Goal: Book appointment/travel/reservation

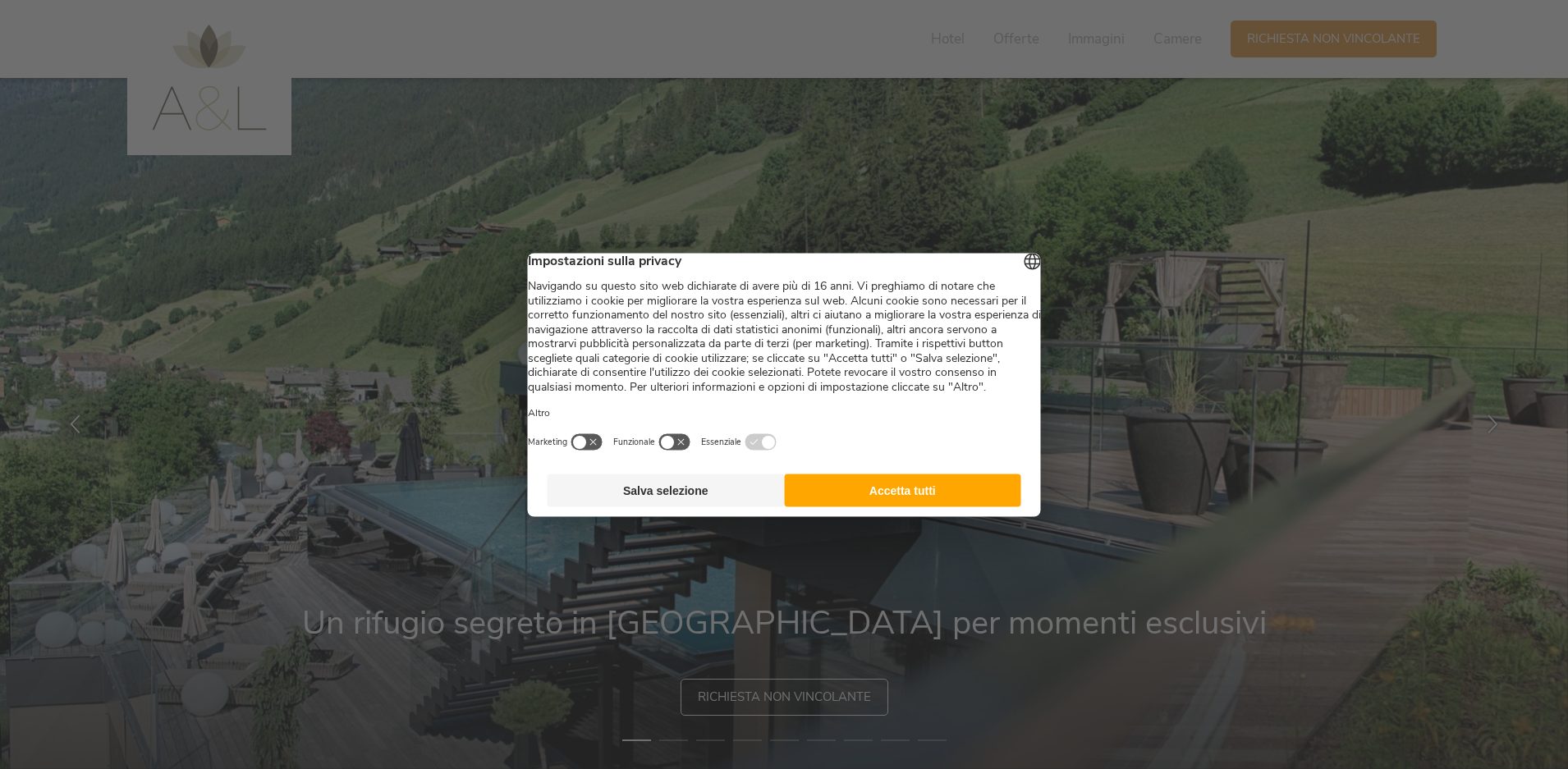
click at [937, 506] on button "Accetta tutti" at bounding box center [902, 490] width 237 height 33
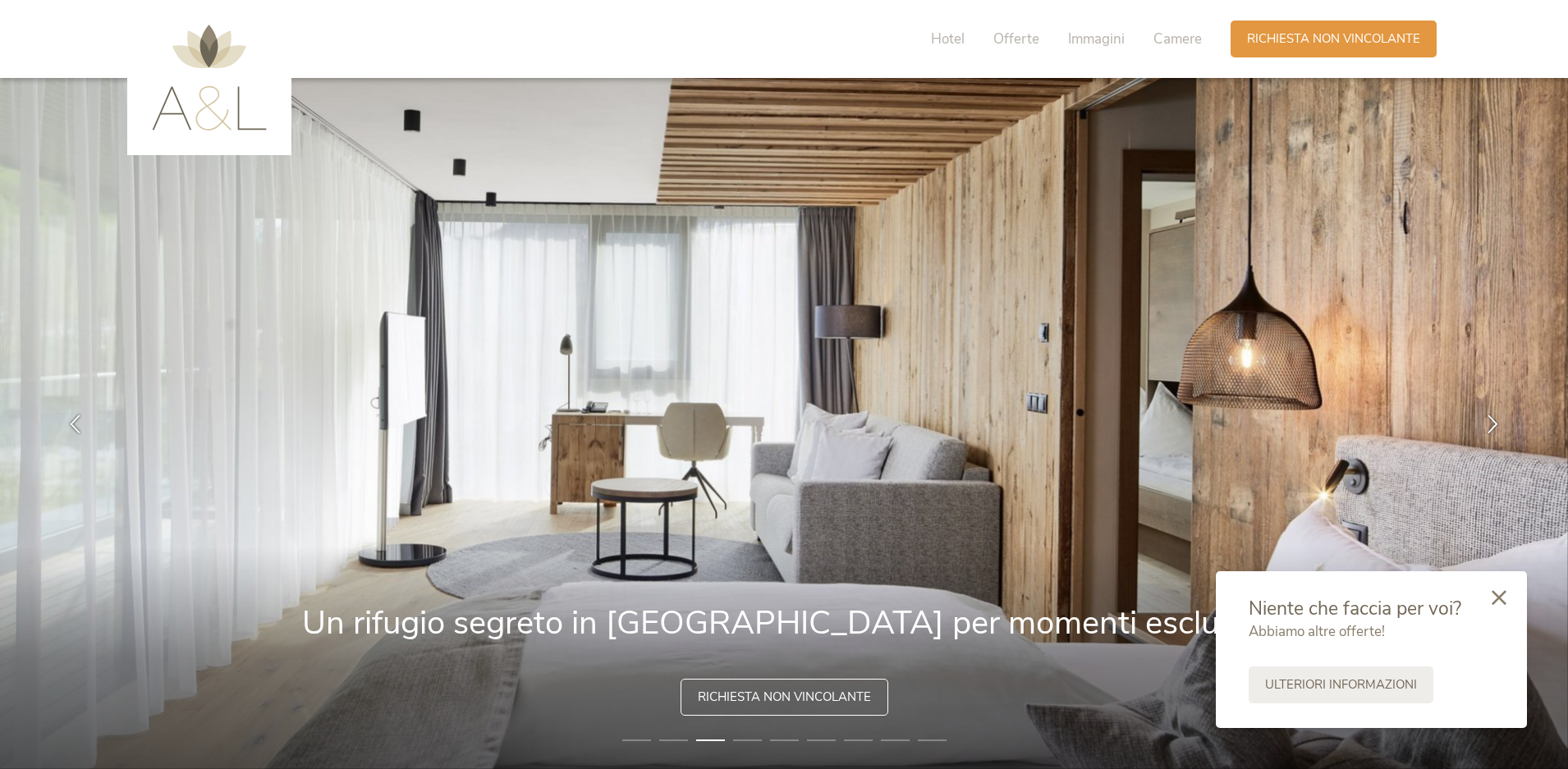
click at [1498, 601] on icon at bounding box center [1499, 598] width 15 height 15
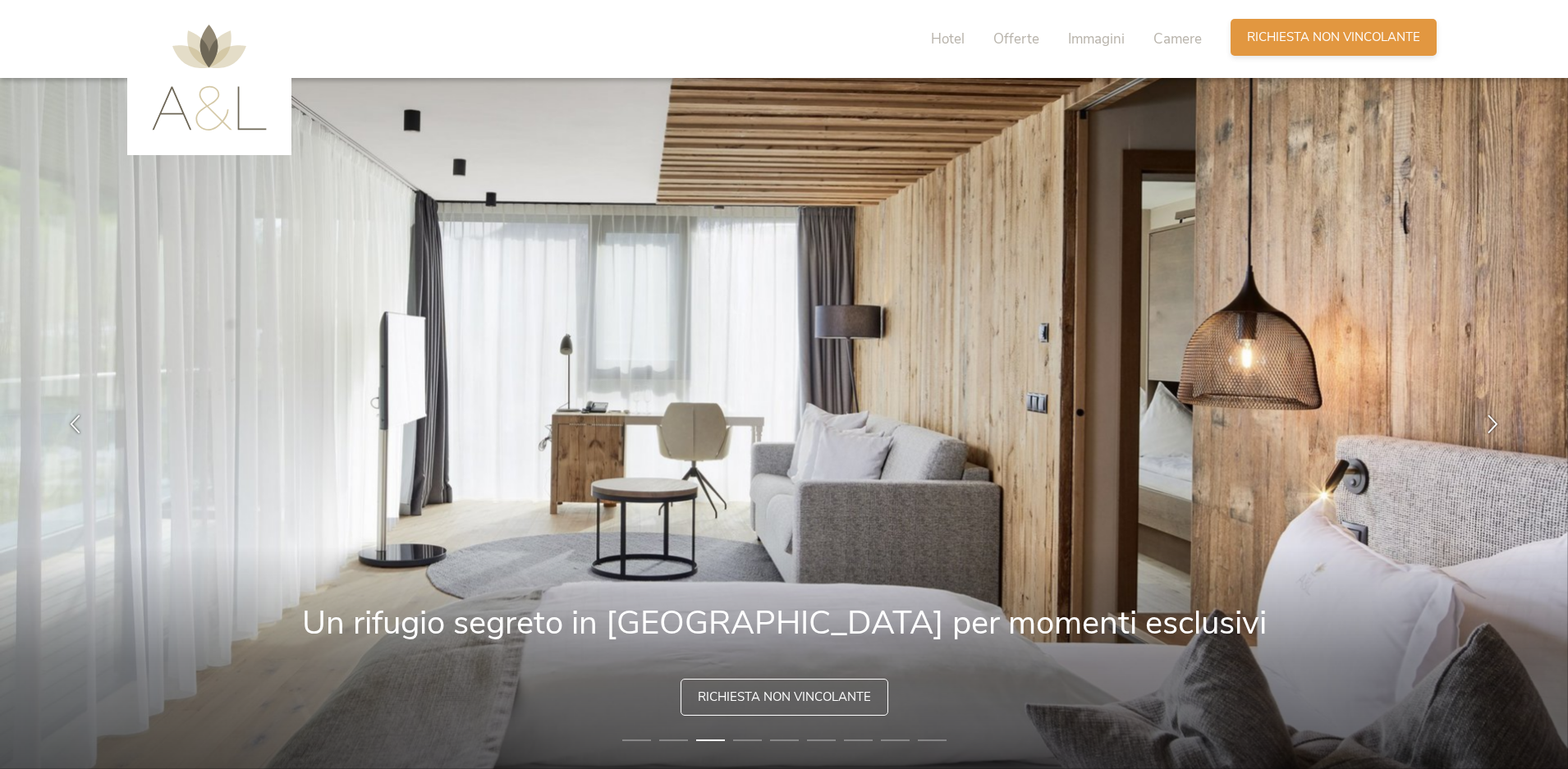
click at [1338, 46] on div "Richiesta [PERSON_NAME] non vincolante" at bounding box center [1333, 37] width 206 height 37
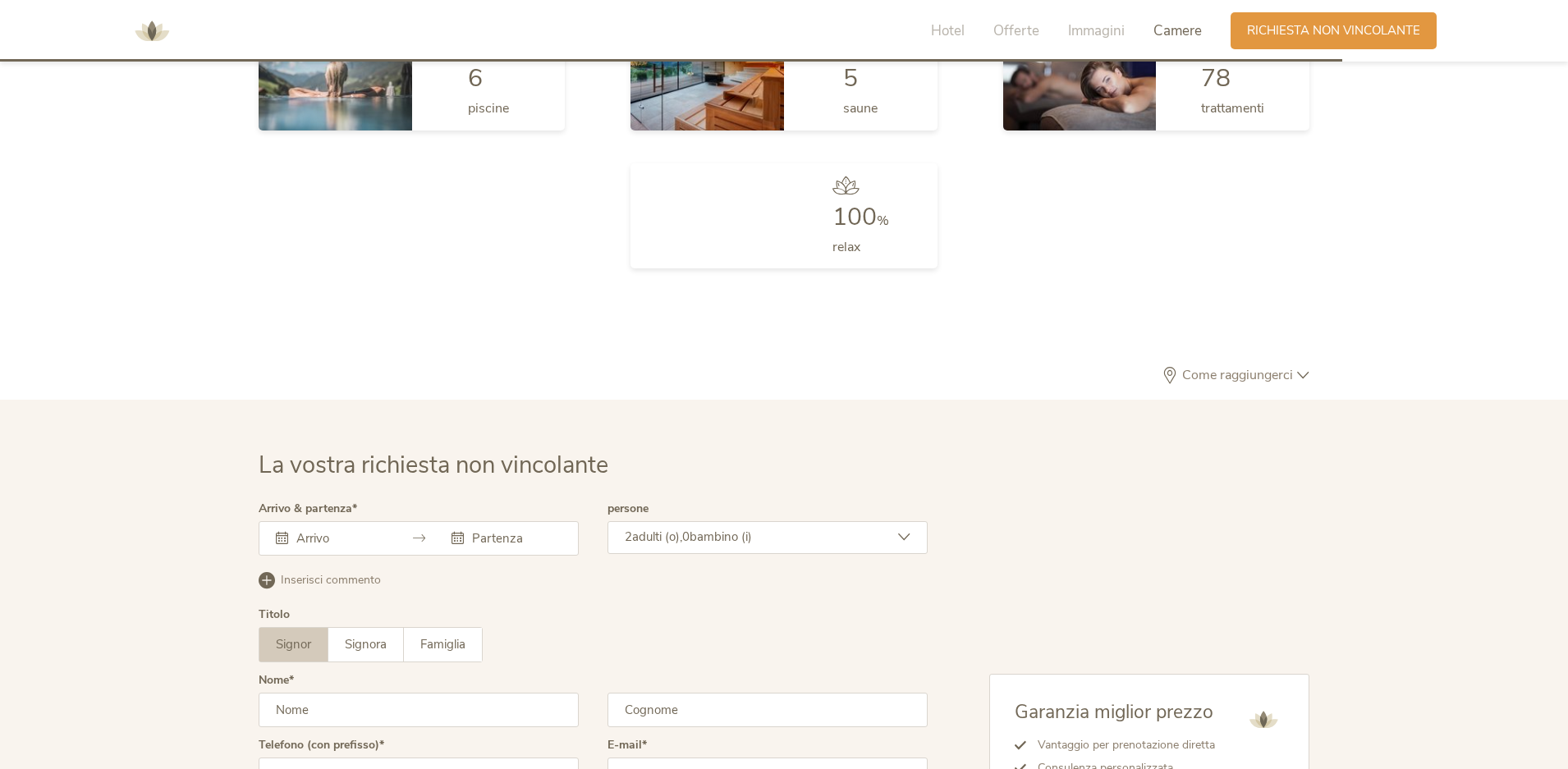
scroll to position [4947, 0]
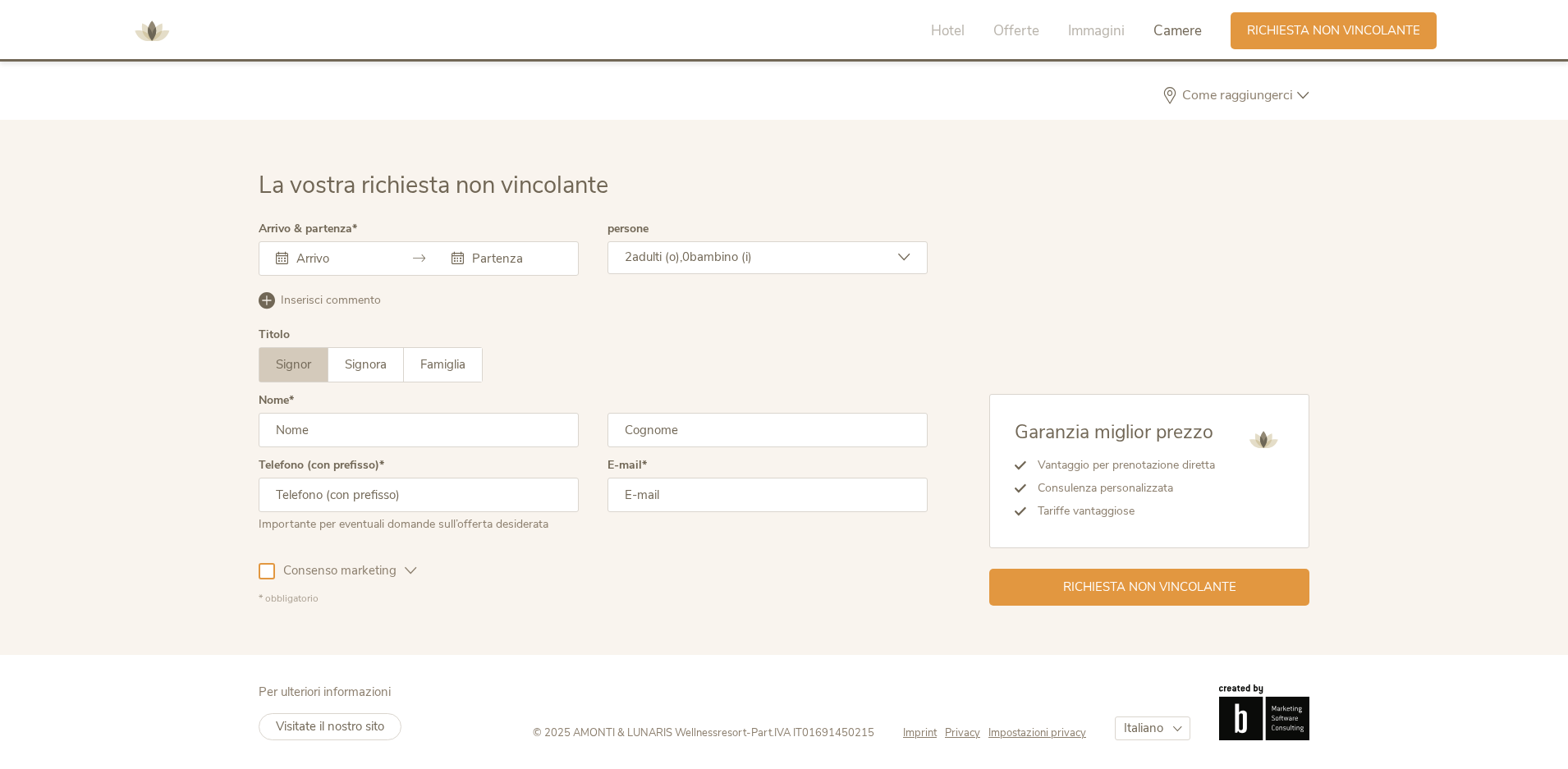
click at [371, 257] on input "text" at bounding box center [338, 258] width 94 height 16
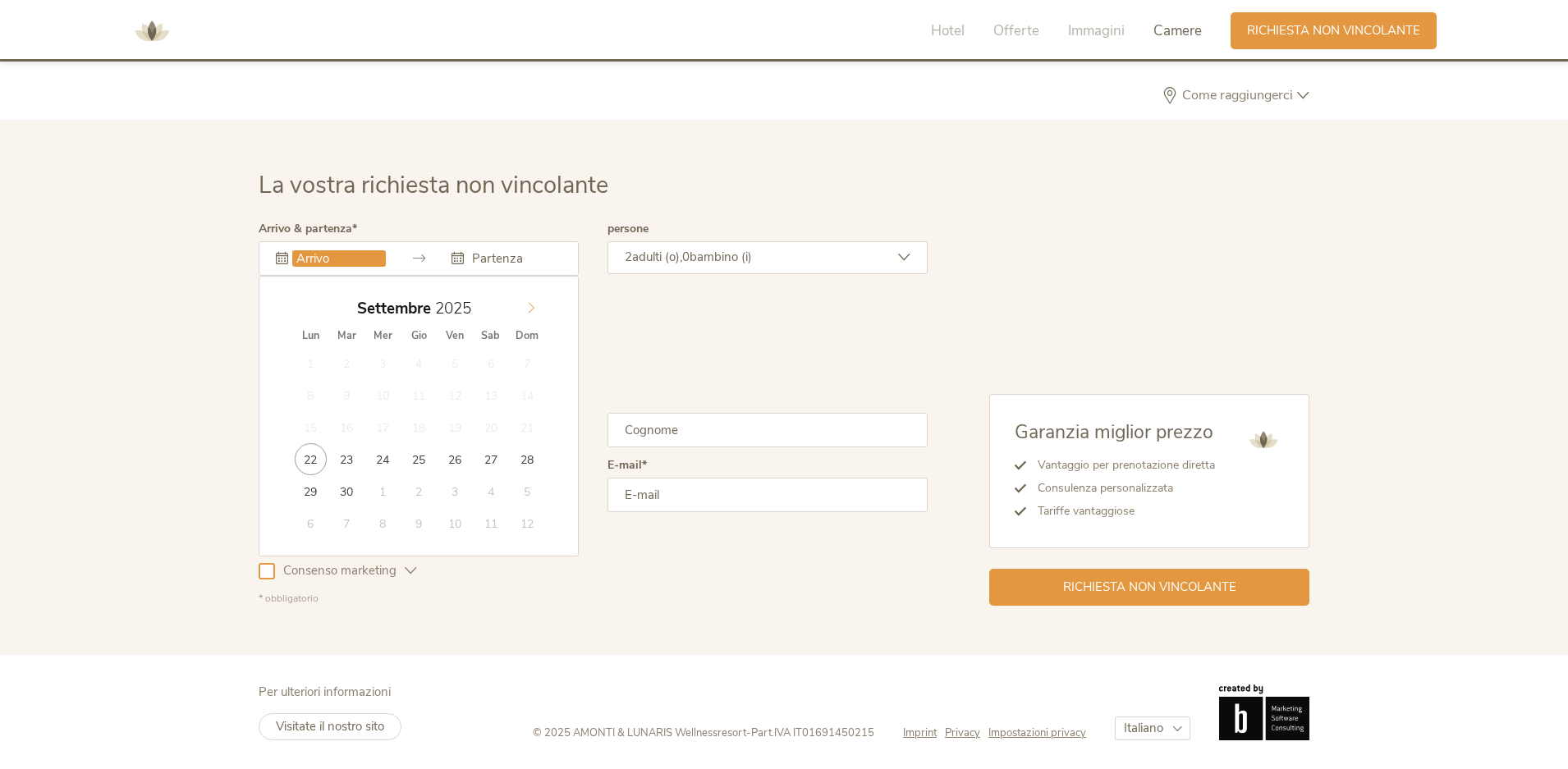
click at [535, 306] on icon at bounding box center [532, 308] width 12 height 12
type input "[DATE]"
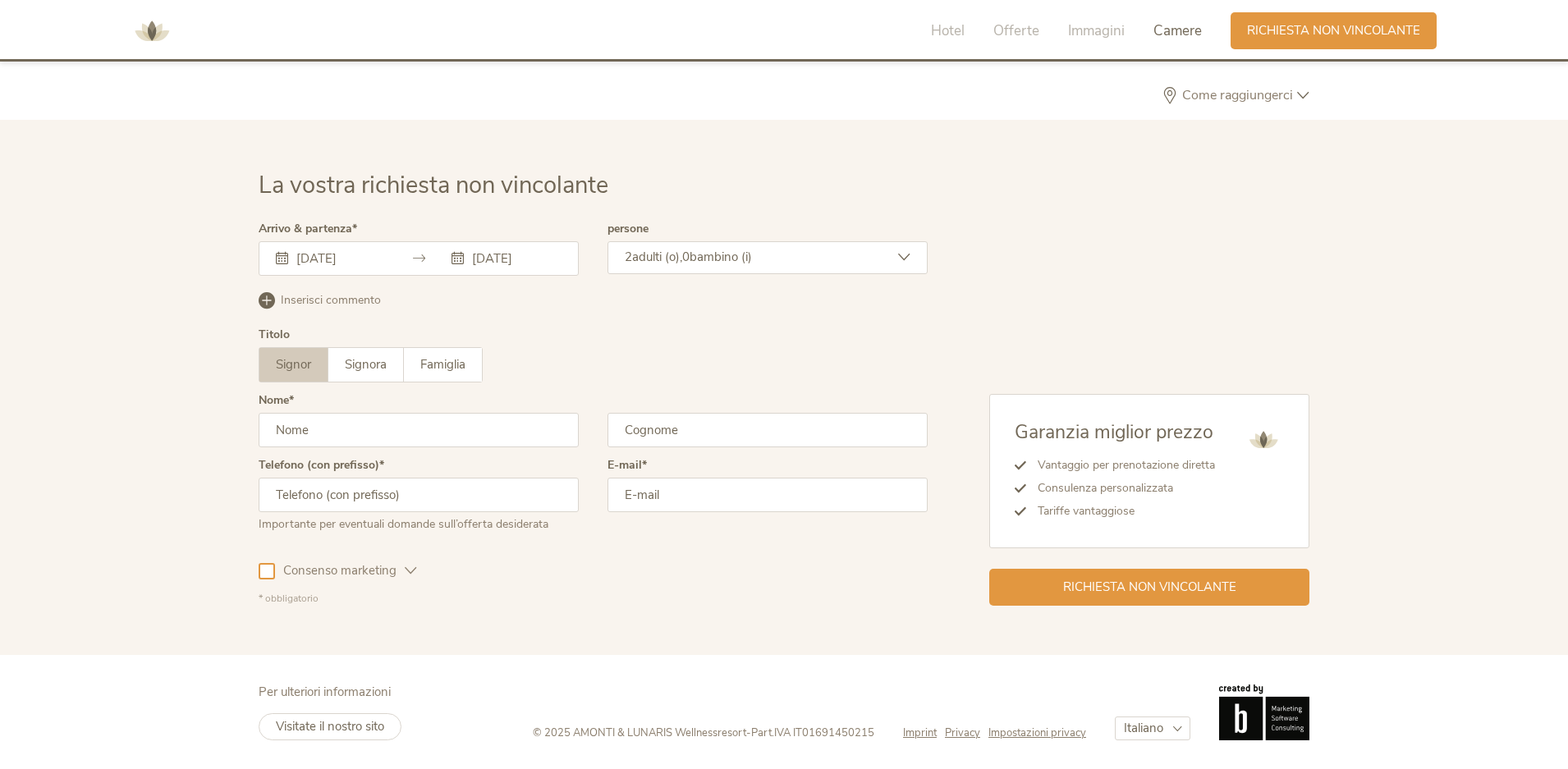
click at [718, 262] on span "bambino (i)" at bounding box center [721, 257] width 62 height 16
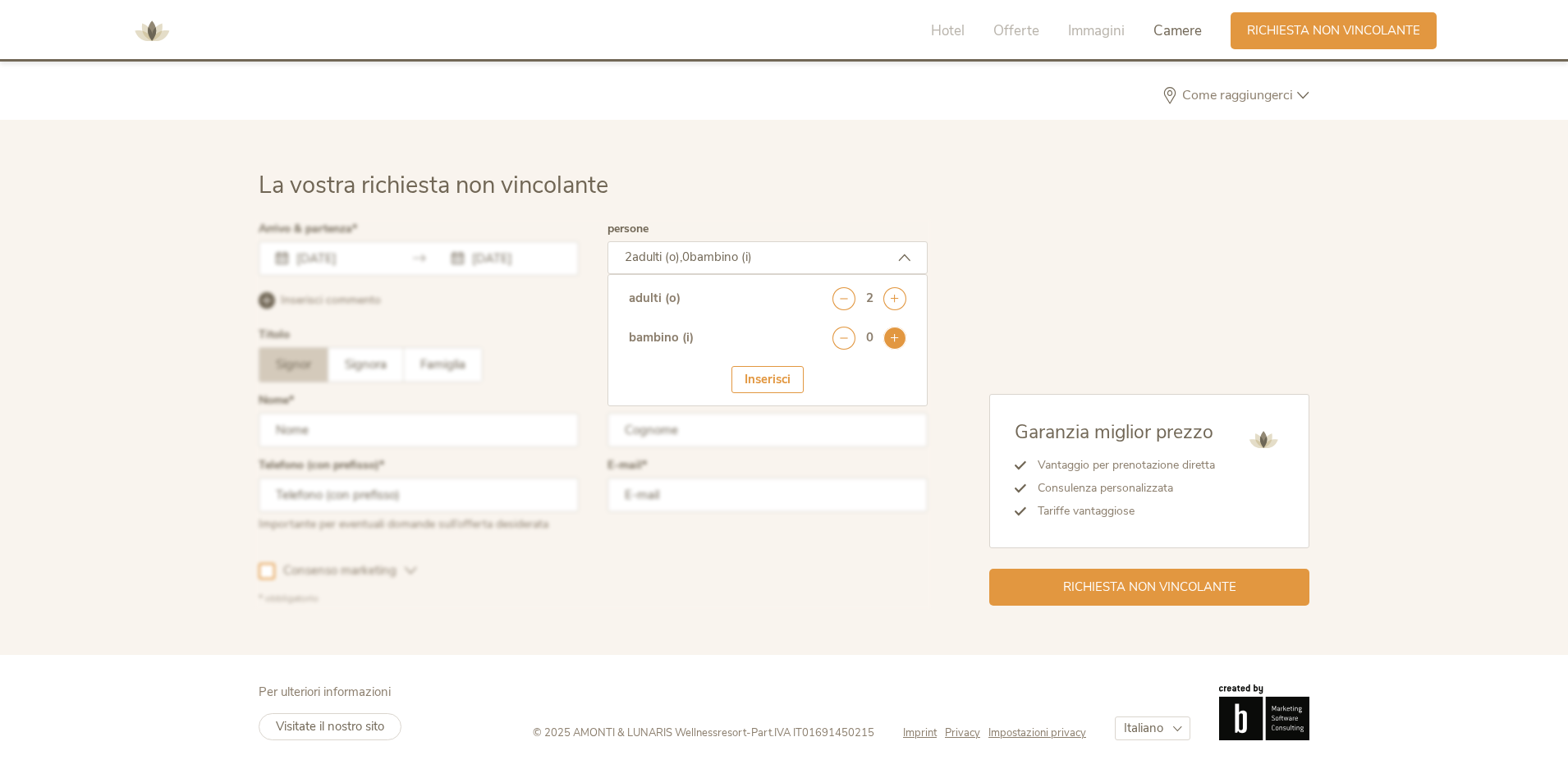
click at [901, 343] on icon at bounding box center [895, 338] width 23 height 23
click at [882, 376] on select "seleziona 0 1 2 3 4 5 6 7 8 9 10 11 12 13 14 15 16 17" at bounding box center [866, 383] width 81 height 27
select select "2"
click at [825, 370] on select "seleziona 0 1 2 3 4 5 6 7 8 9 10 11 12 13 14 15 16 17" at bounding box center [866, 383] width 81 height 27
click at [1019, 302] on div "Garanzia miglior prezzo Vantaggio per prenotazione diretta Consulenza personali…" at bounding box center [1118, 414] width 381 height 382
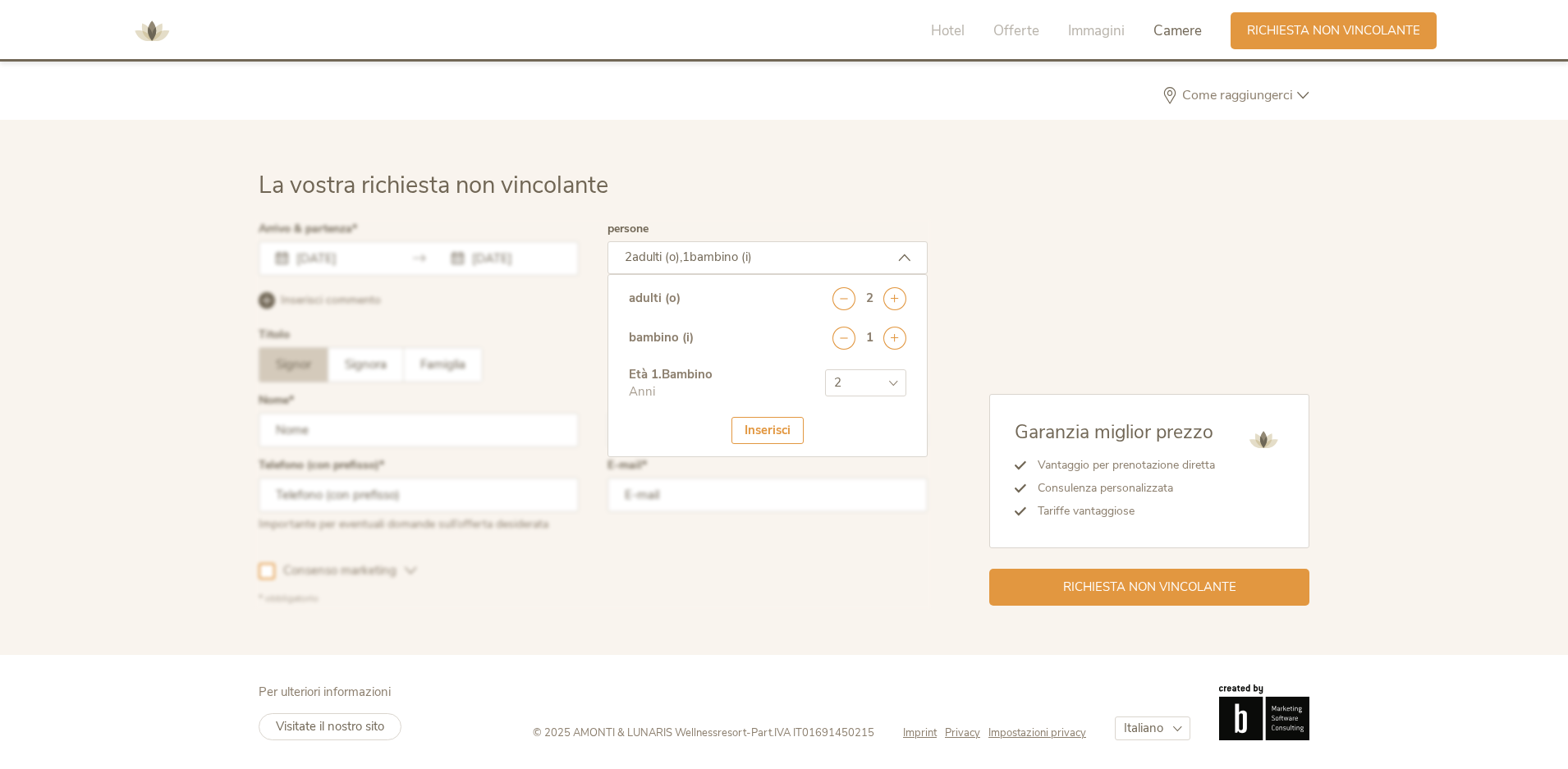
click at [754, 425] on div "Inserisci" at bounding box center [768, 431] width 73 height 27
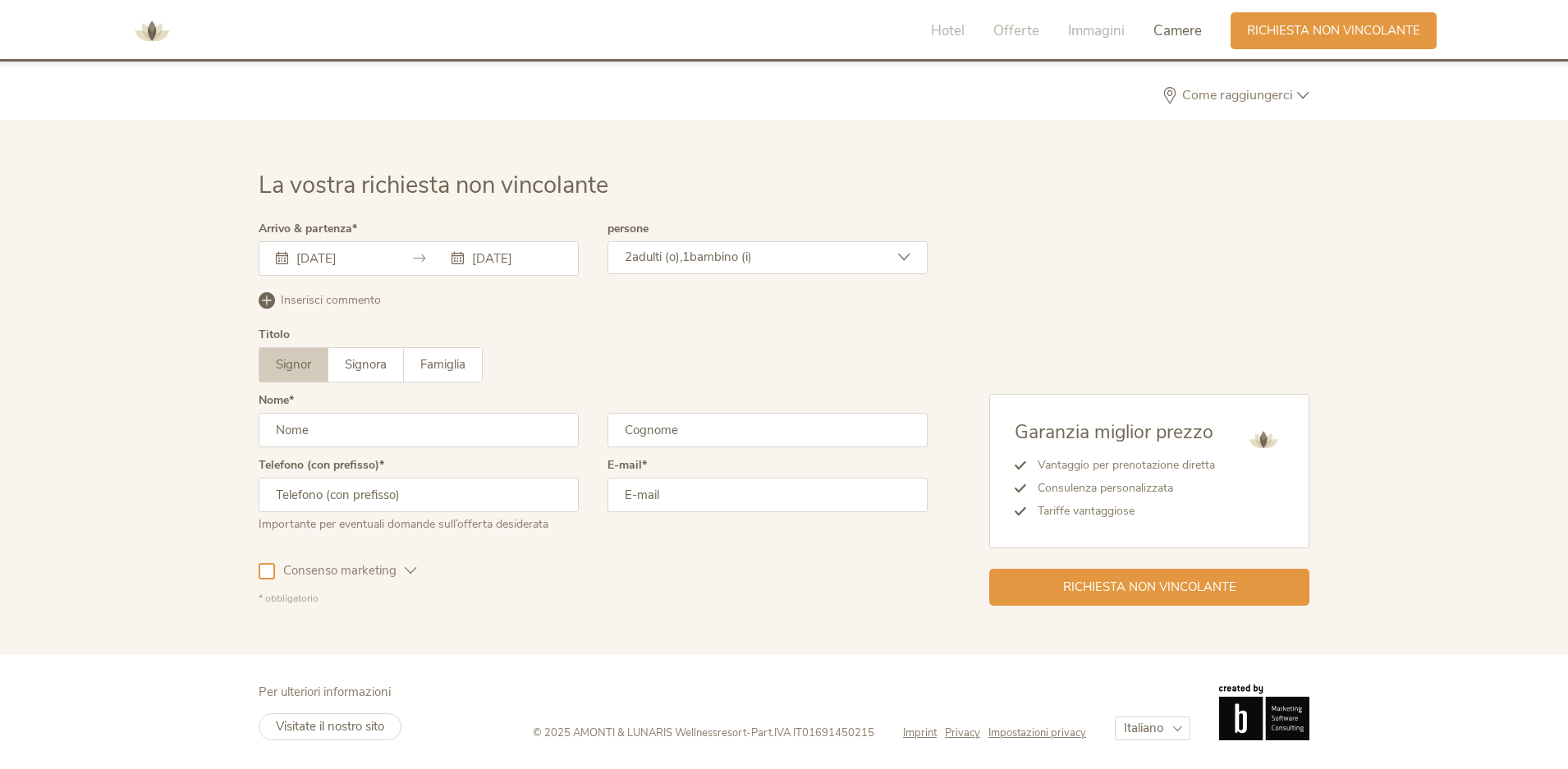
click at [1164, 35] on span "Camere" at bounding box center [1177, 30] width 48 height 19
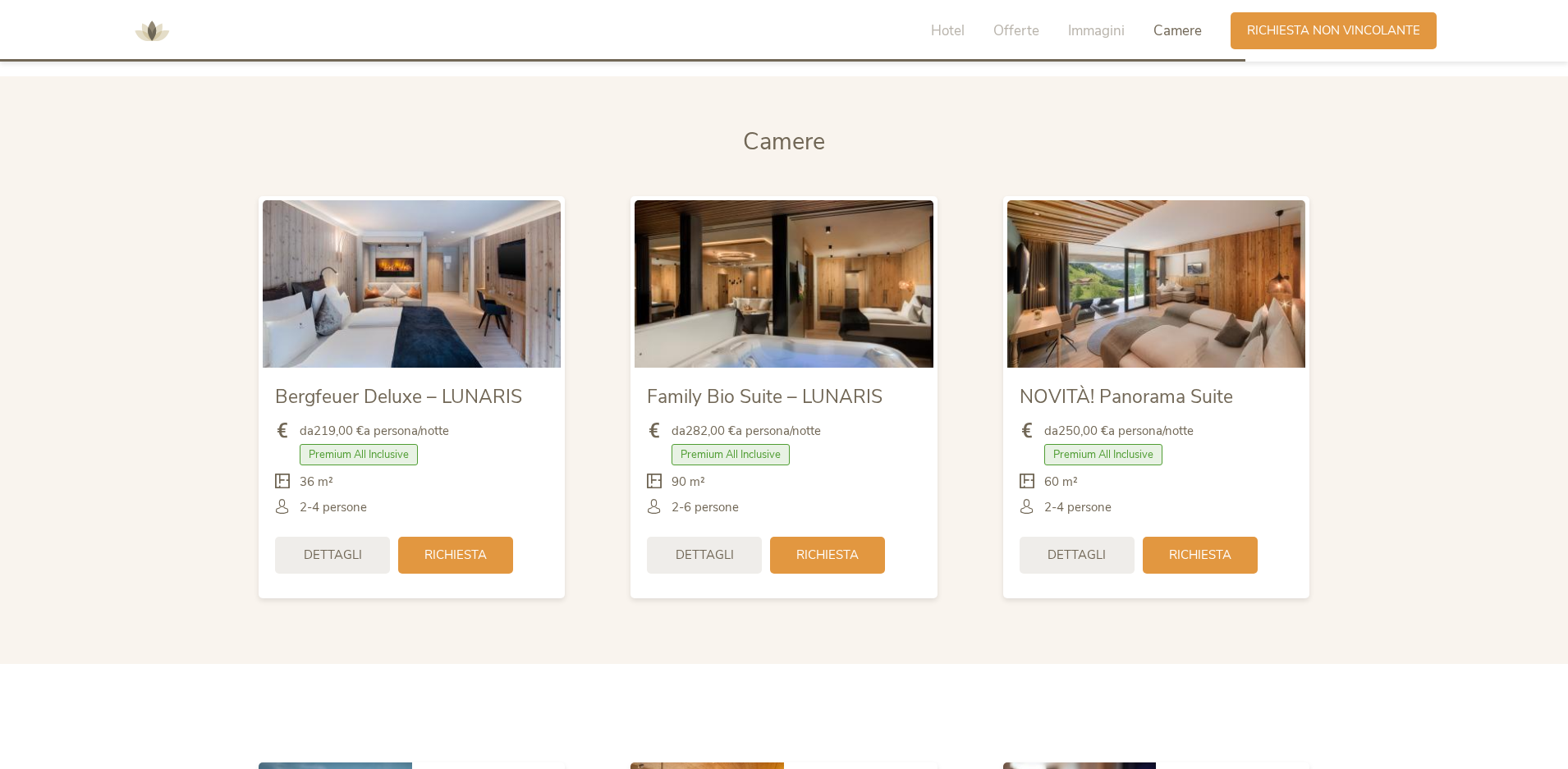
scroll to position [3924, 0]
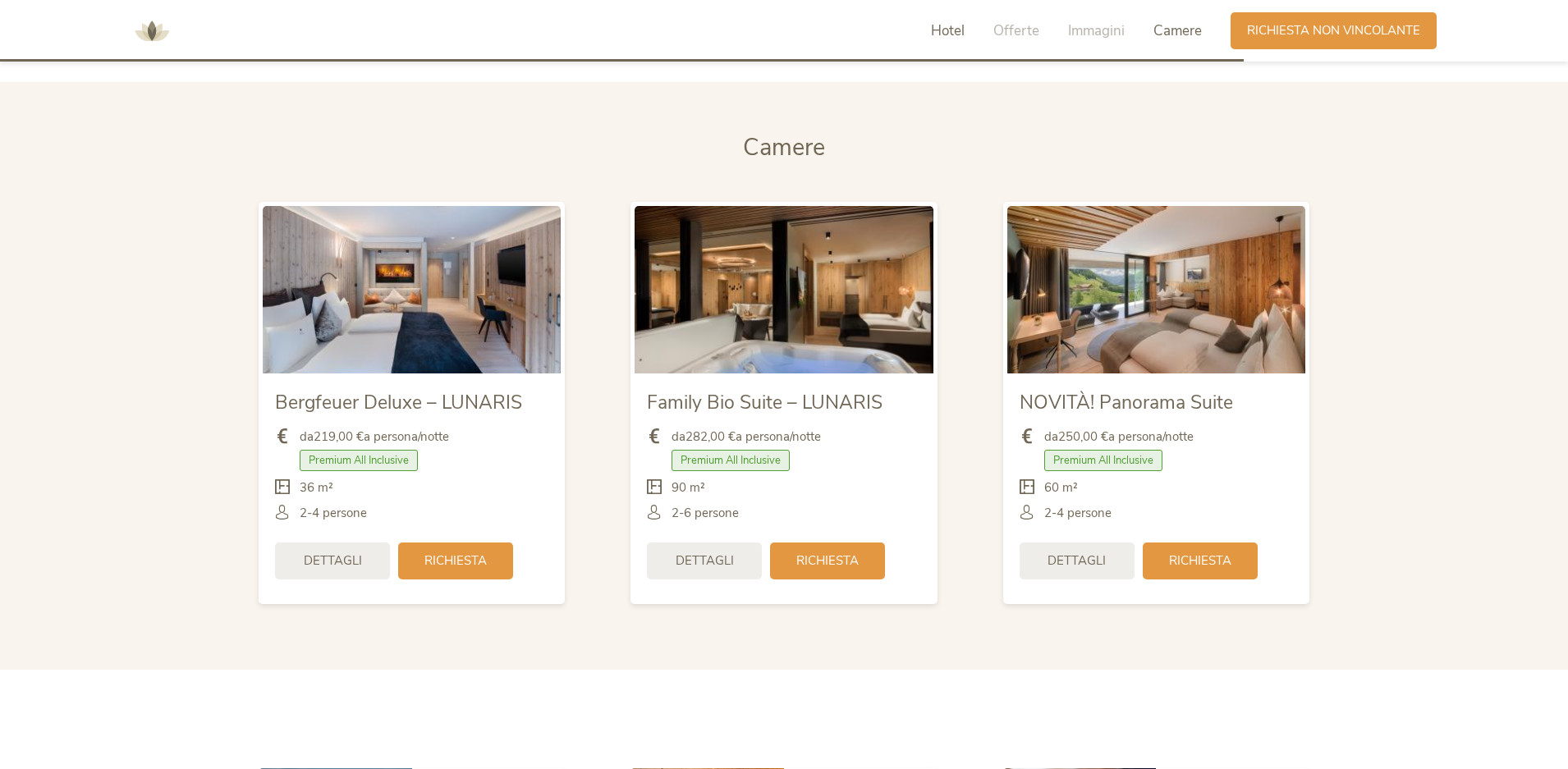
click at [943, 28] on span "Hotel" at bounding box center [948, 30] width 34 height 19
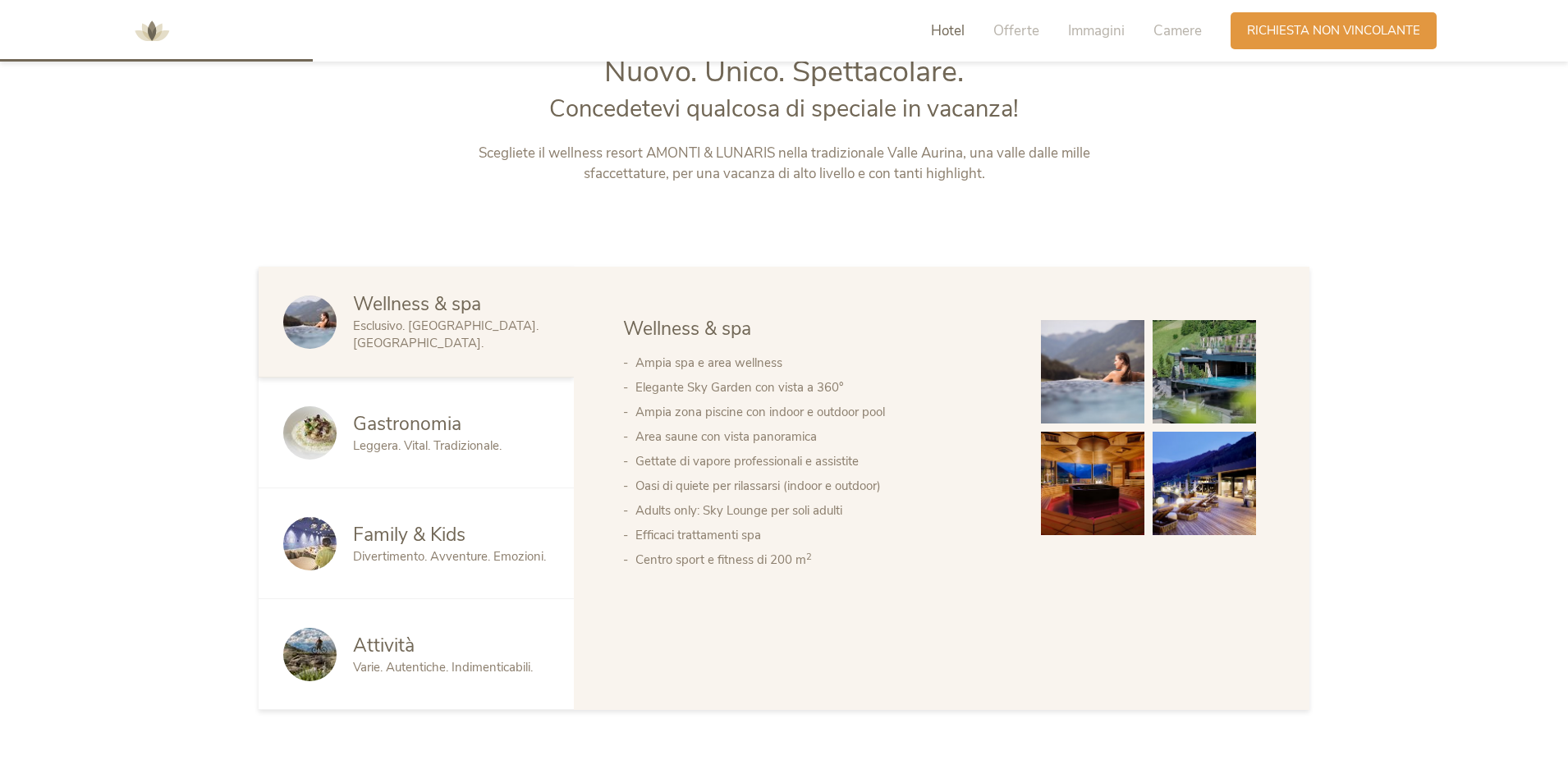
scroll to position [826, 0]
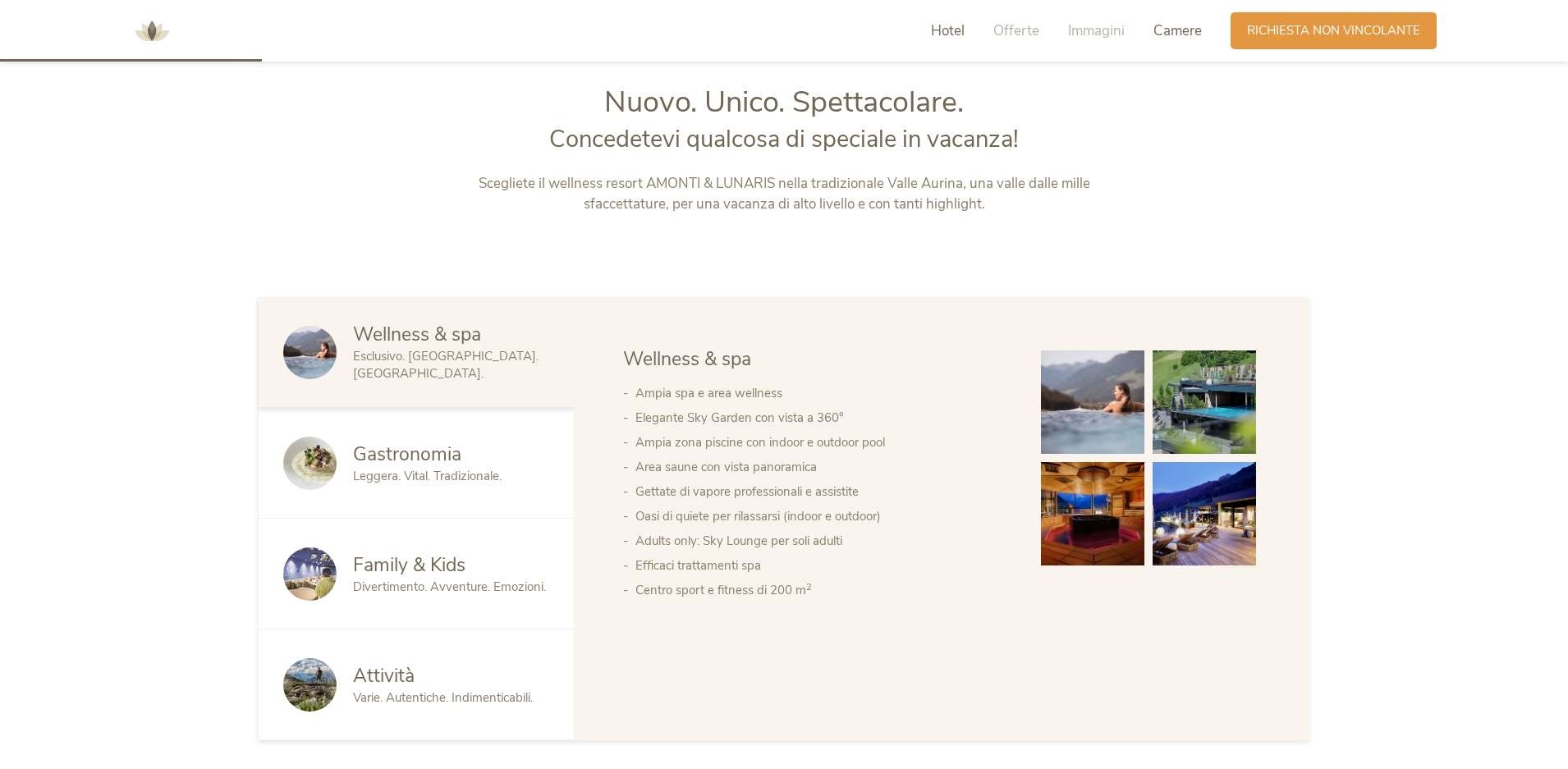
click at [1182, 21] on span "Camere" at bounding box center [1177, 30] width 48 height 19
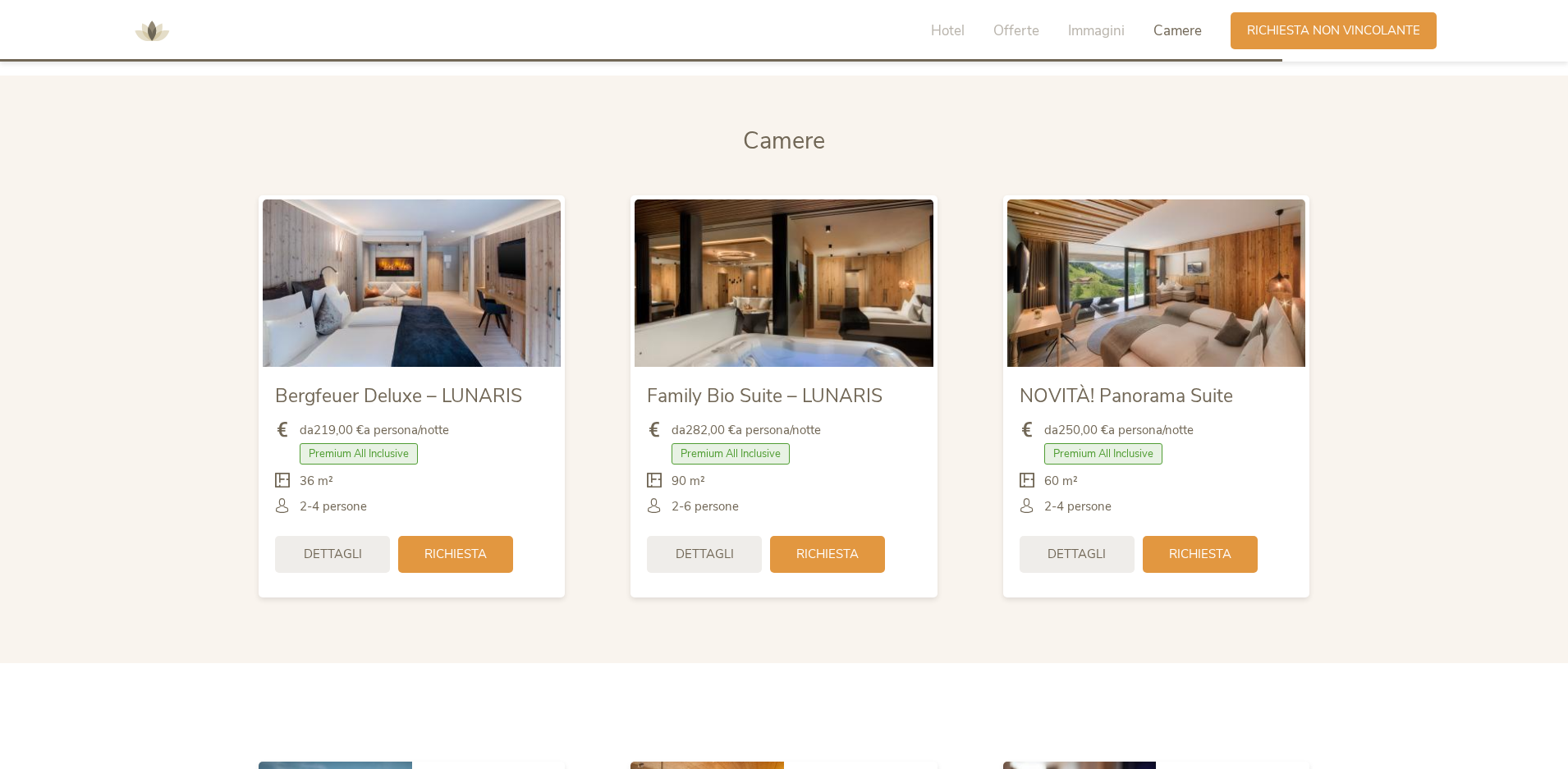
scroll to position [3924, 0]
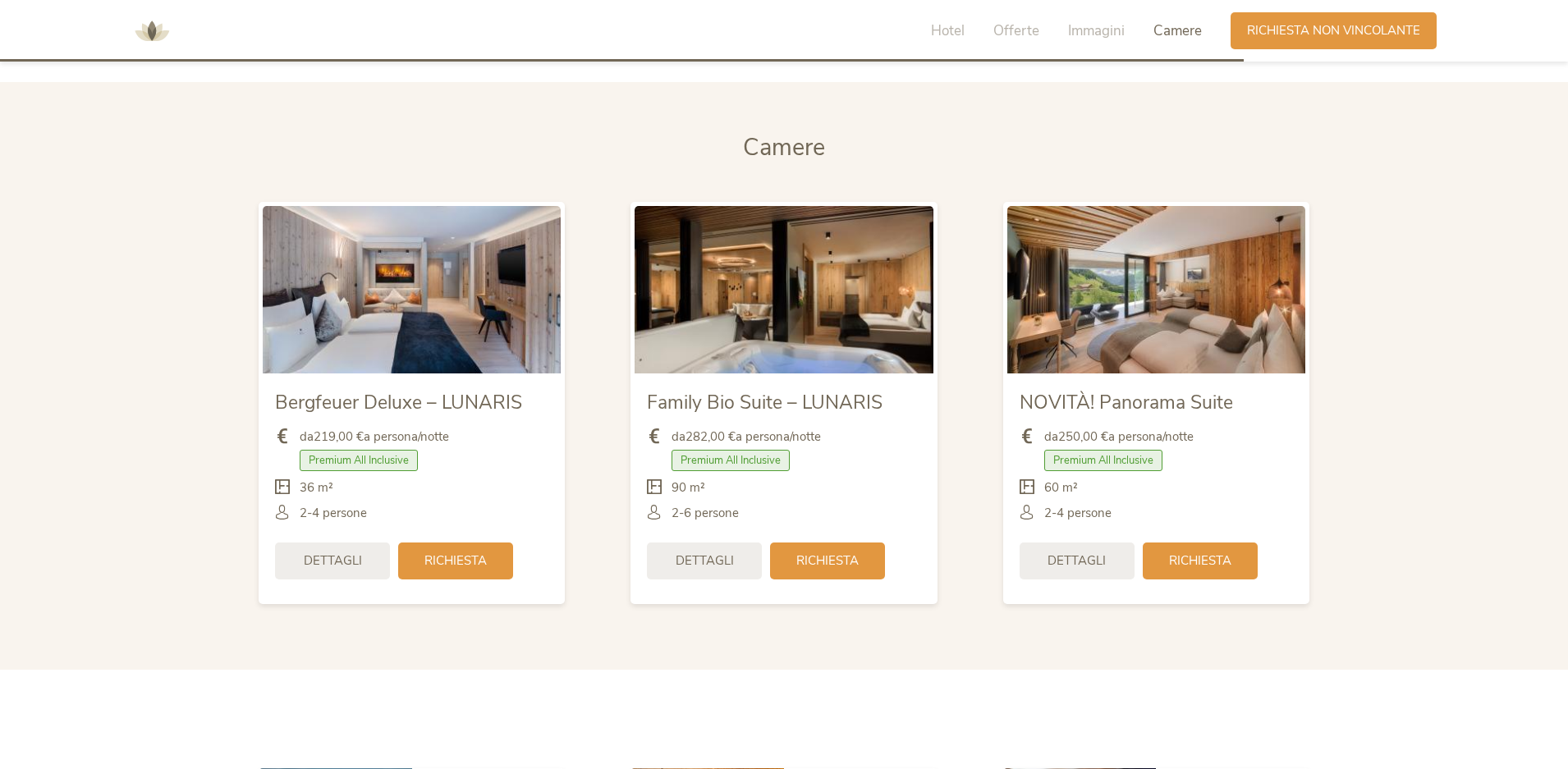
click at [151, 28] on img at bounding box center [152, 31] width 49 height 49
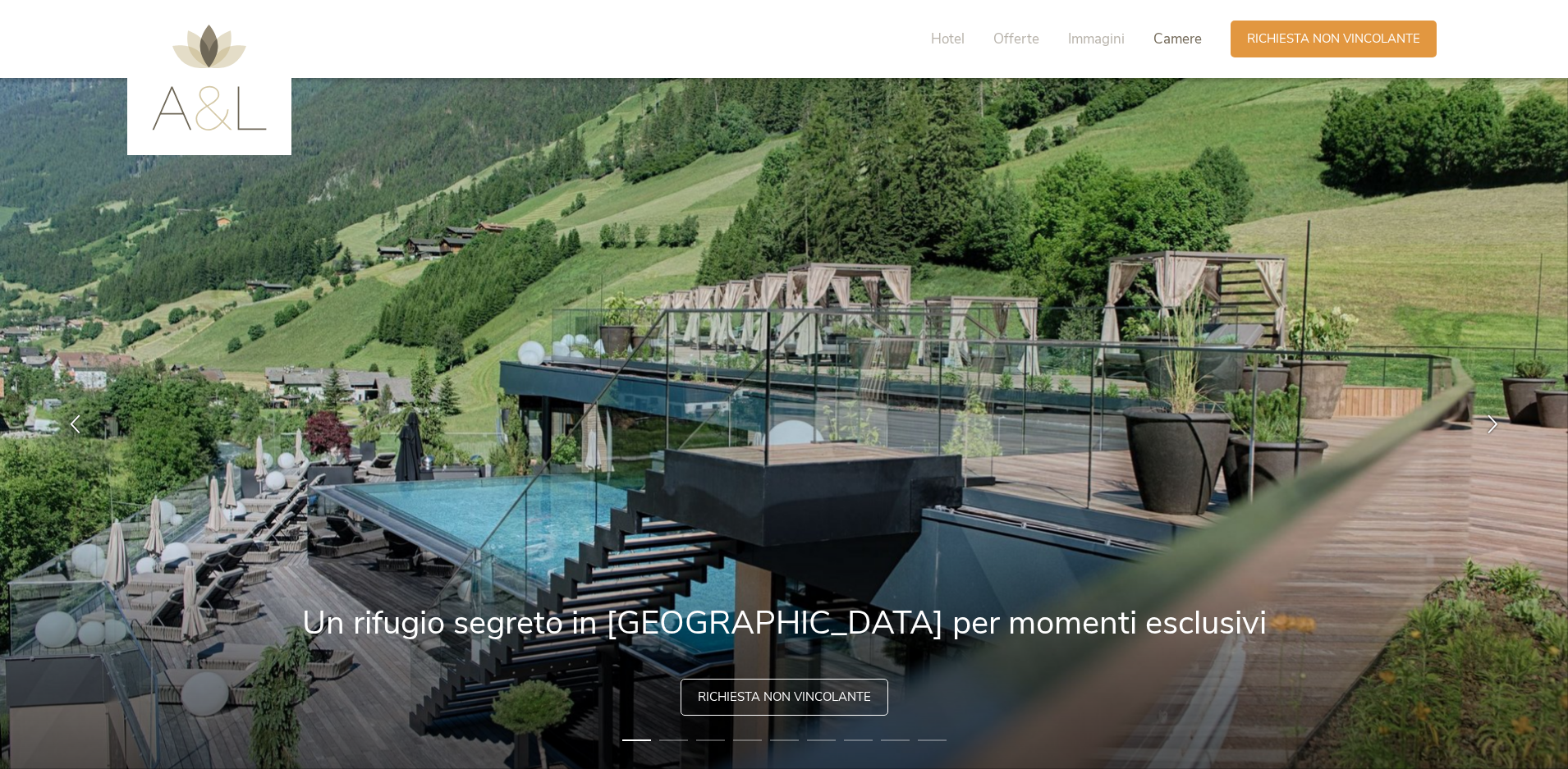
click at [1178, 47] on span "Camere" at bounding box center [1177, 39] width 48 height 19
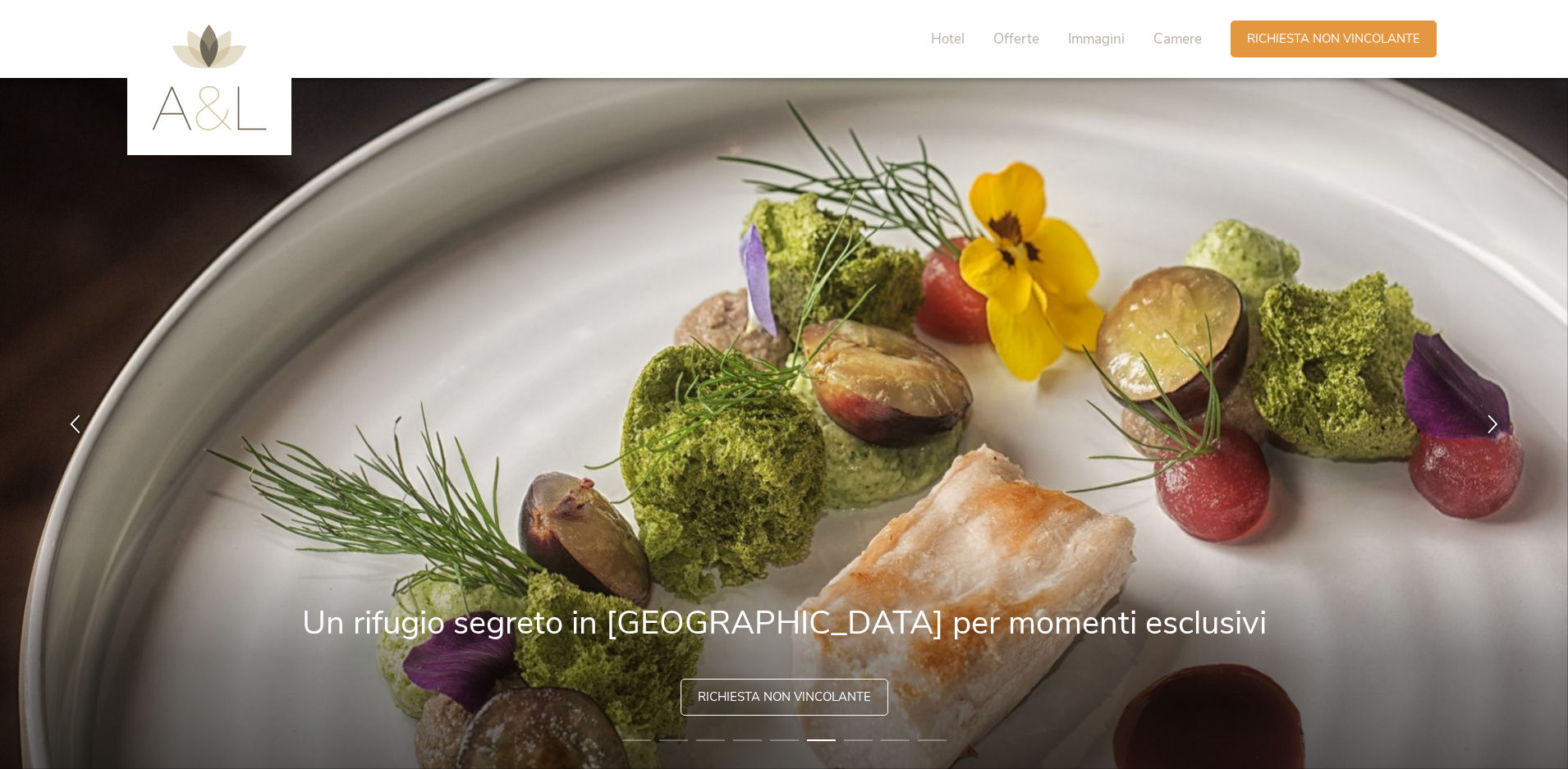
click at [1165, 51] on div "Hotel Offerte Immagini Camere" at bounding box center [1070, 39] width 320 height 37
click at [1179, 34] on span "Camere" at bounding box center [1177, 39] width 48 height 19
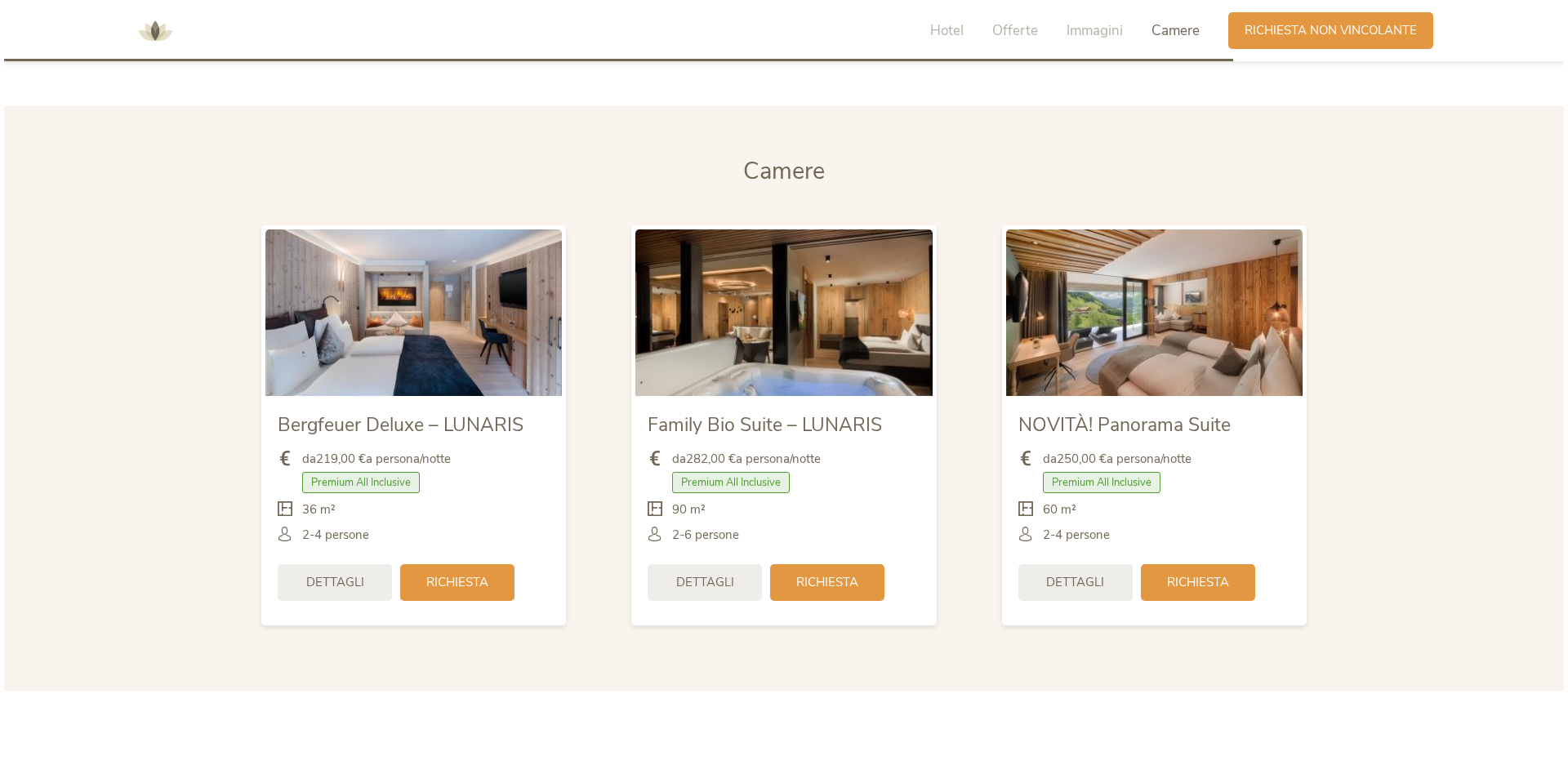
scroll to position [3903, 0]
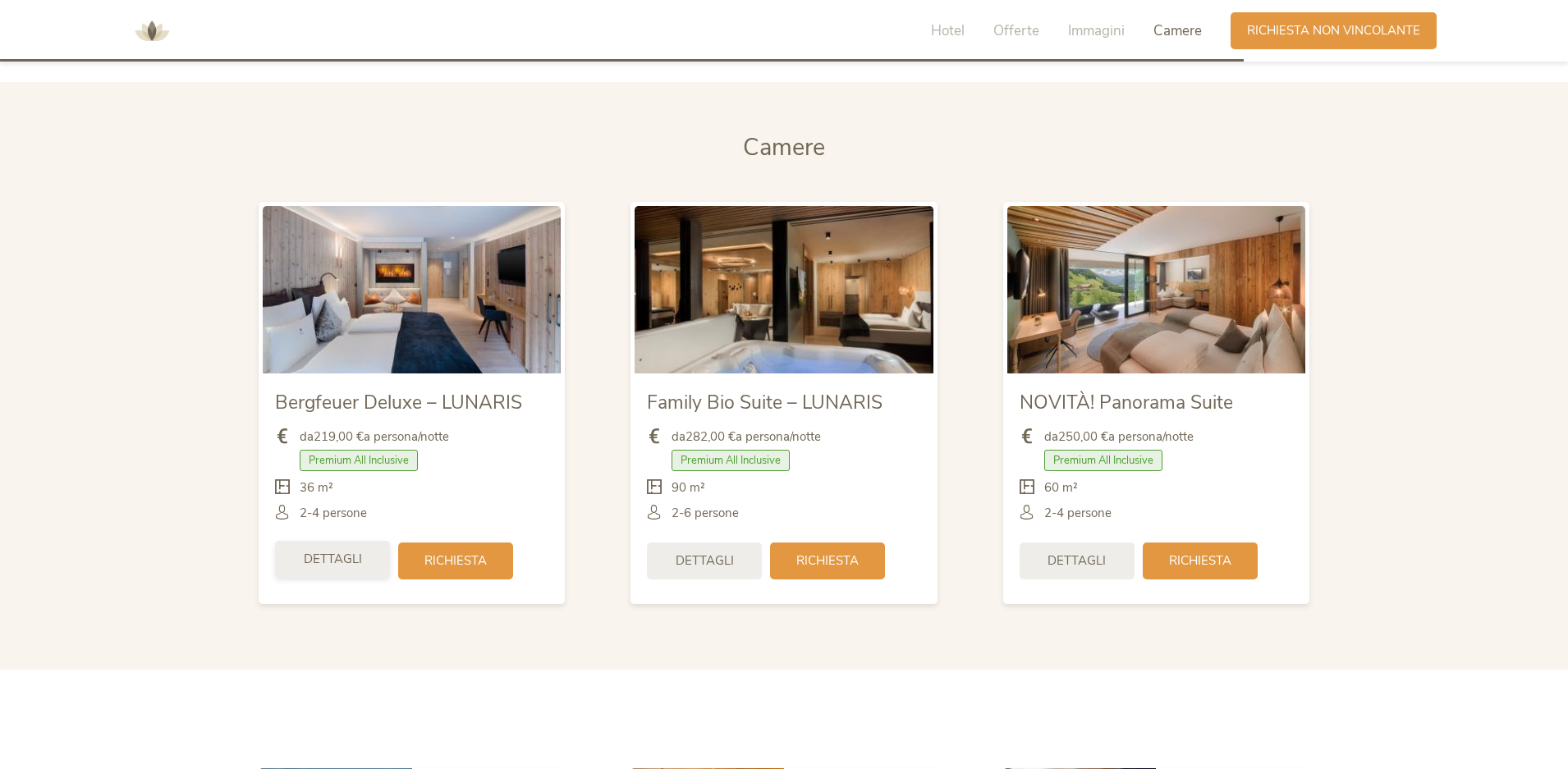
click at [316, 552] on span "Dettagli" at bounding box center [333, 560] width 58 height 17
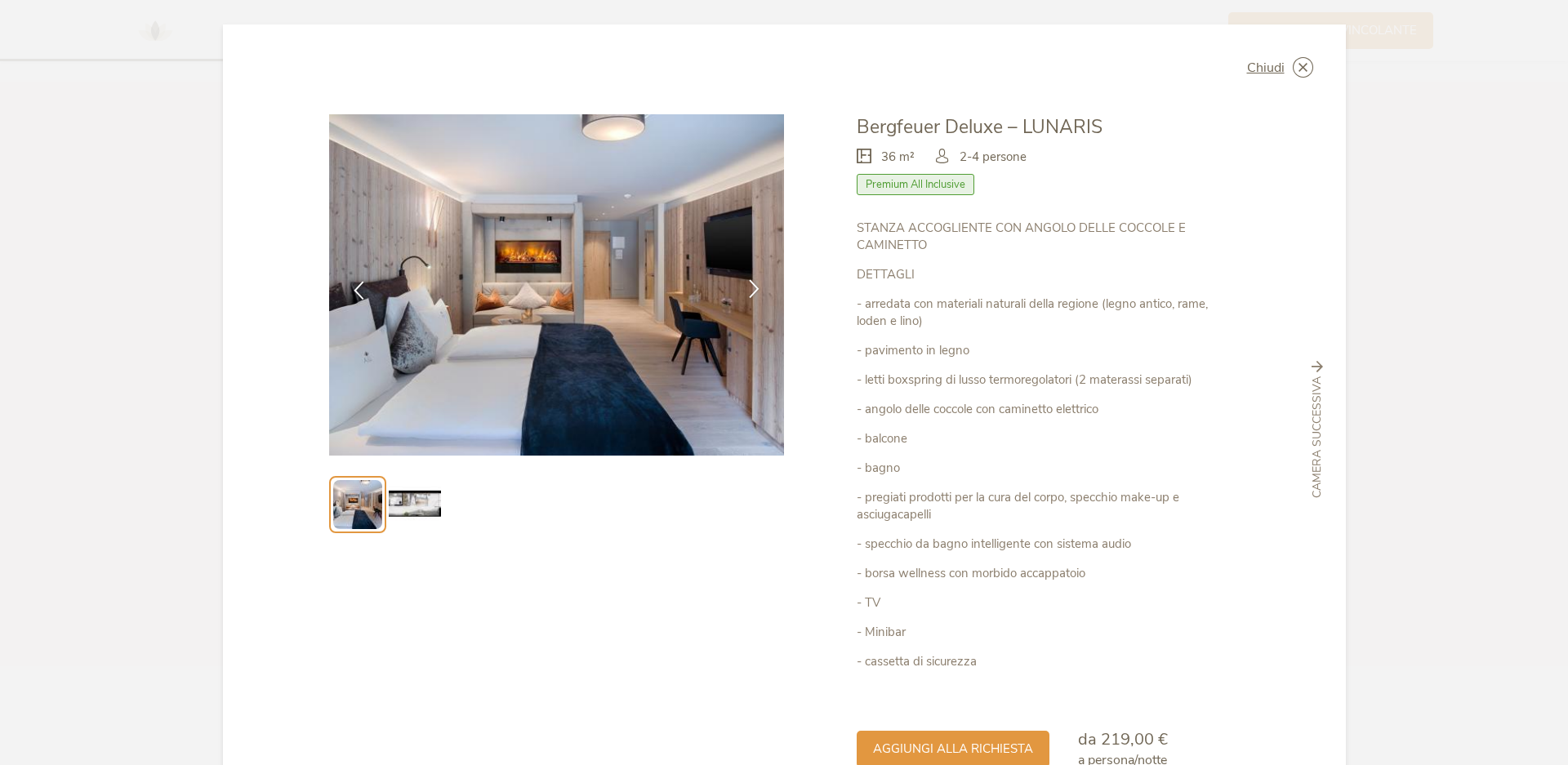
click at [745, 285] on icon at bounding box center [754, 289] width 18 height 18
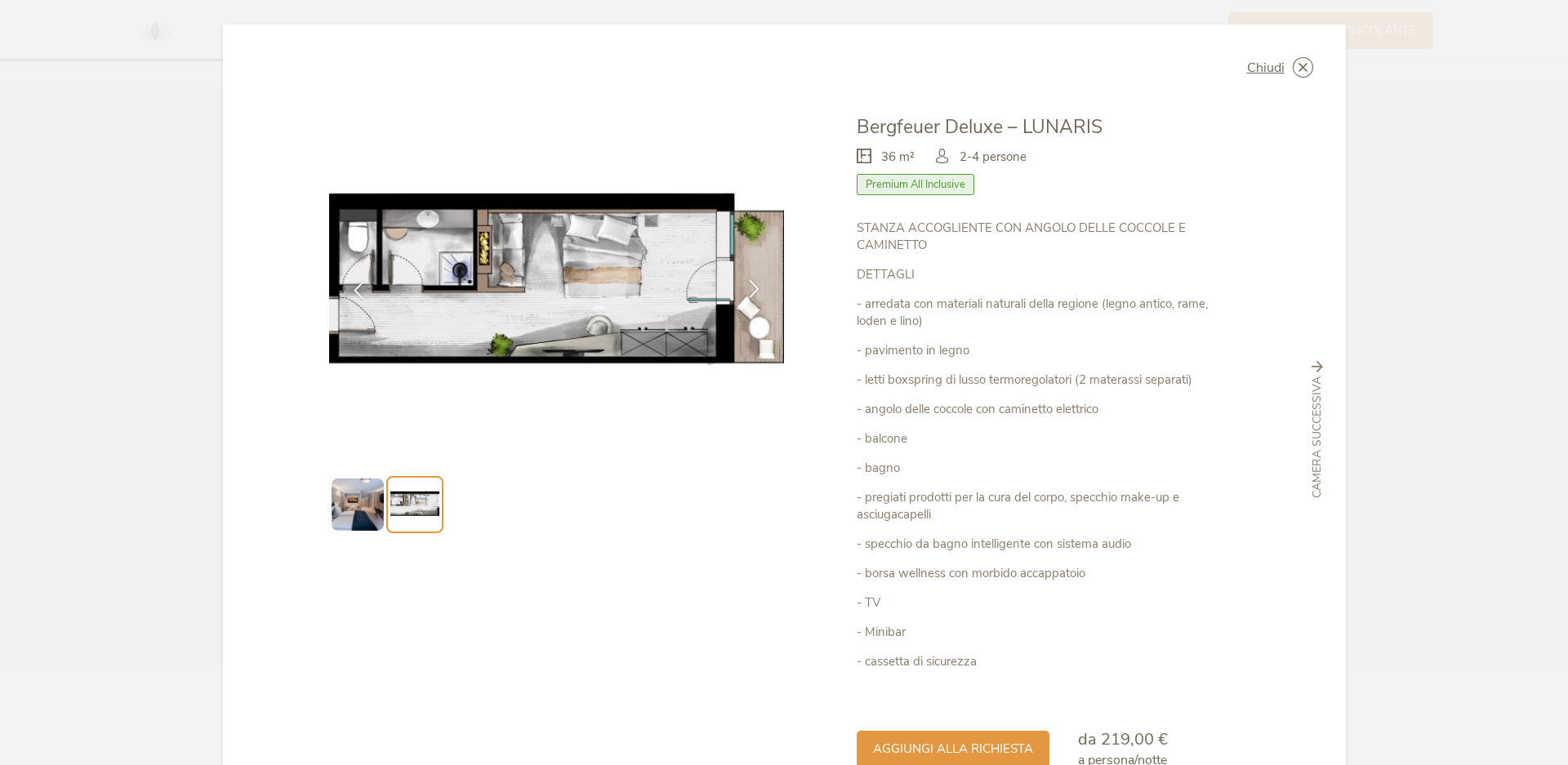
click at [745, 285] on icon at bounding box center [754, 289] width 18 height 18
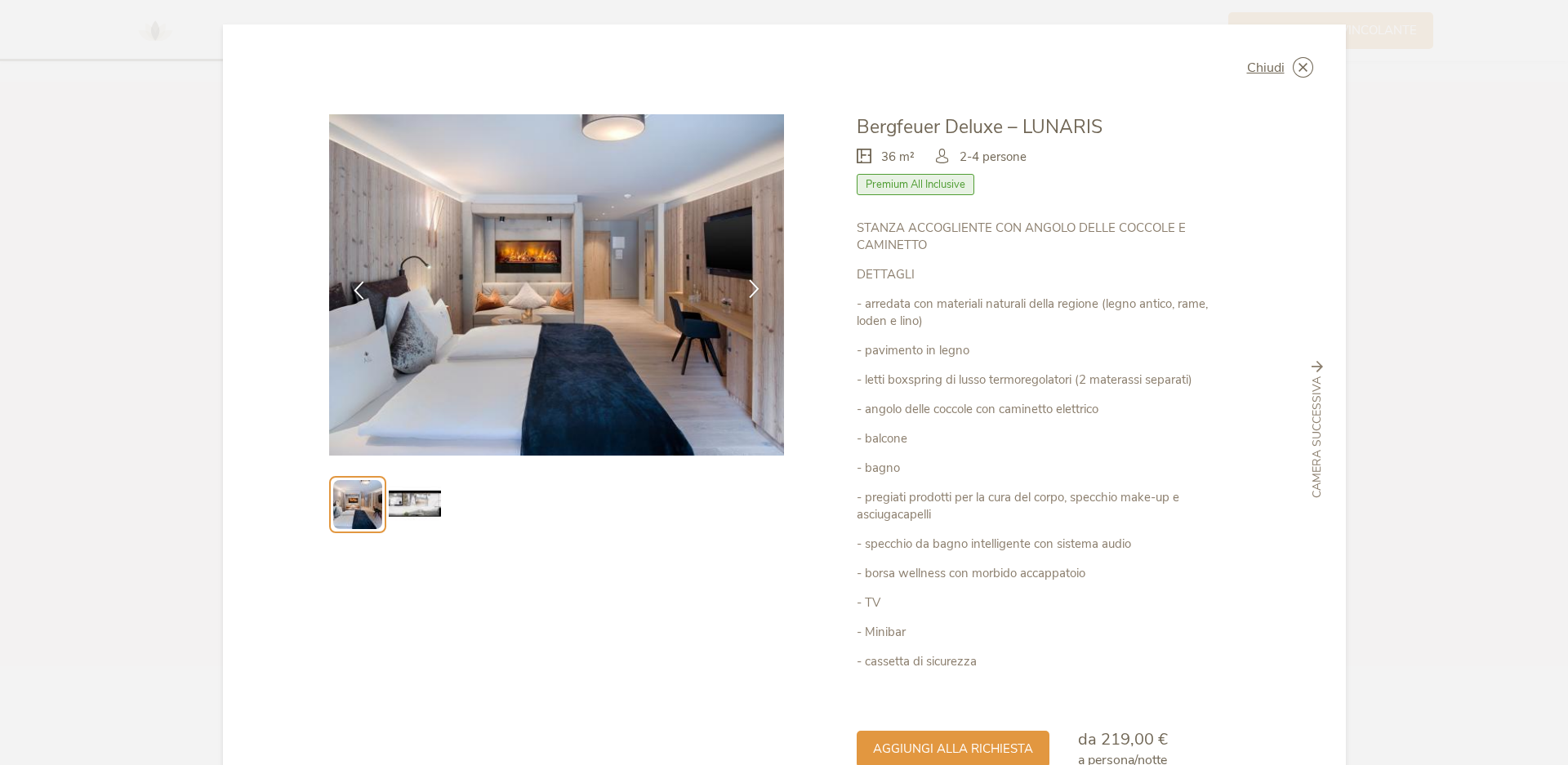
click at [745, 285] on icon at bounding box center [754, 289] width 18 height 18
click at [1311, 364] on icon at bounding box center [1317, 367] width 12 height 12
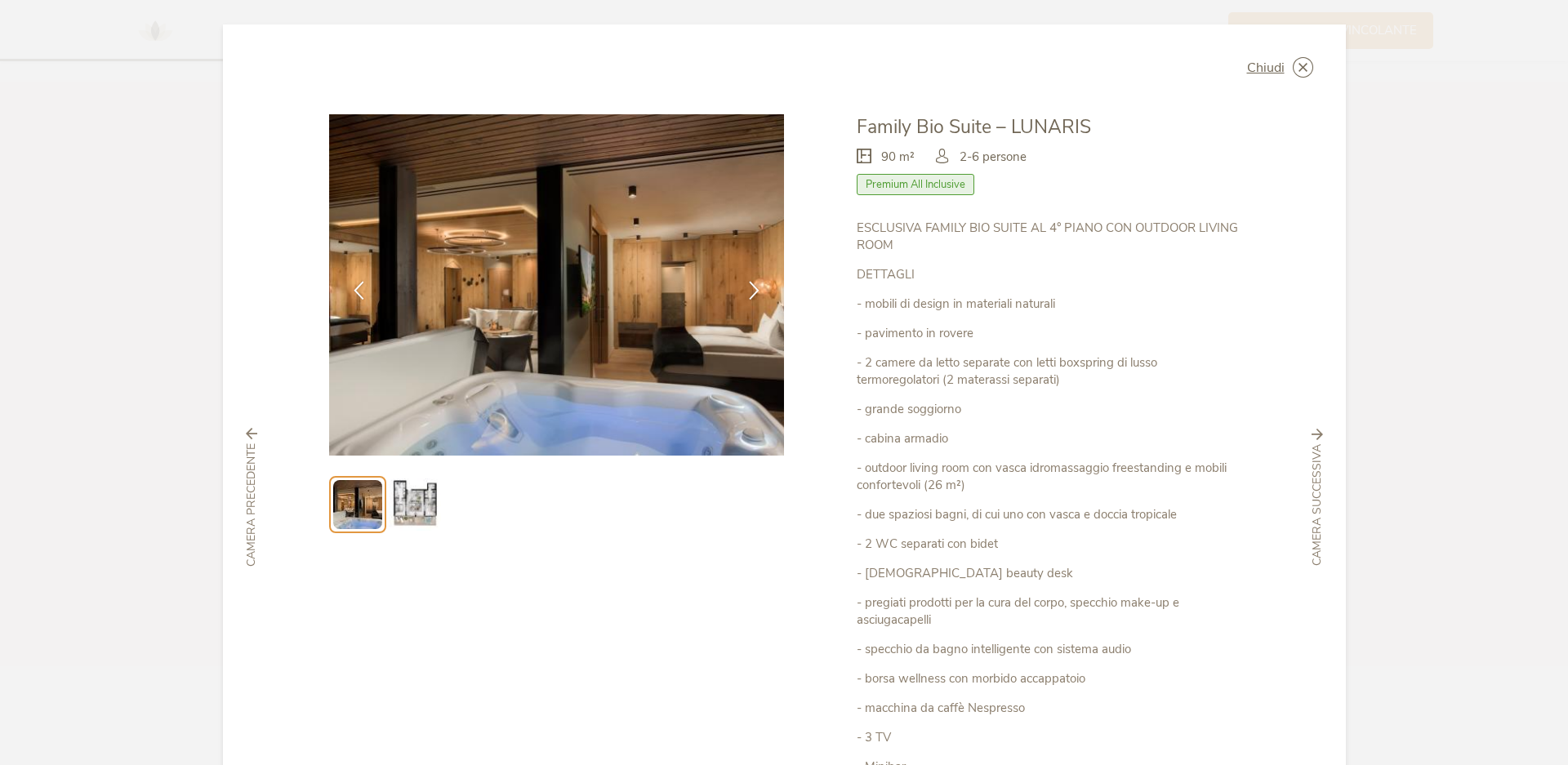
click at [1309, 364] on div "Chiudi Family Bio Suite – LUNARIS 90 m² Premium All Inclusive" at bounding box center [784, 497] width 1122 height 946
click at [1303, 454] on div "Camera successiva" at bounding box center [1317, 497] width 39 height 137
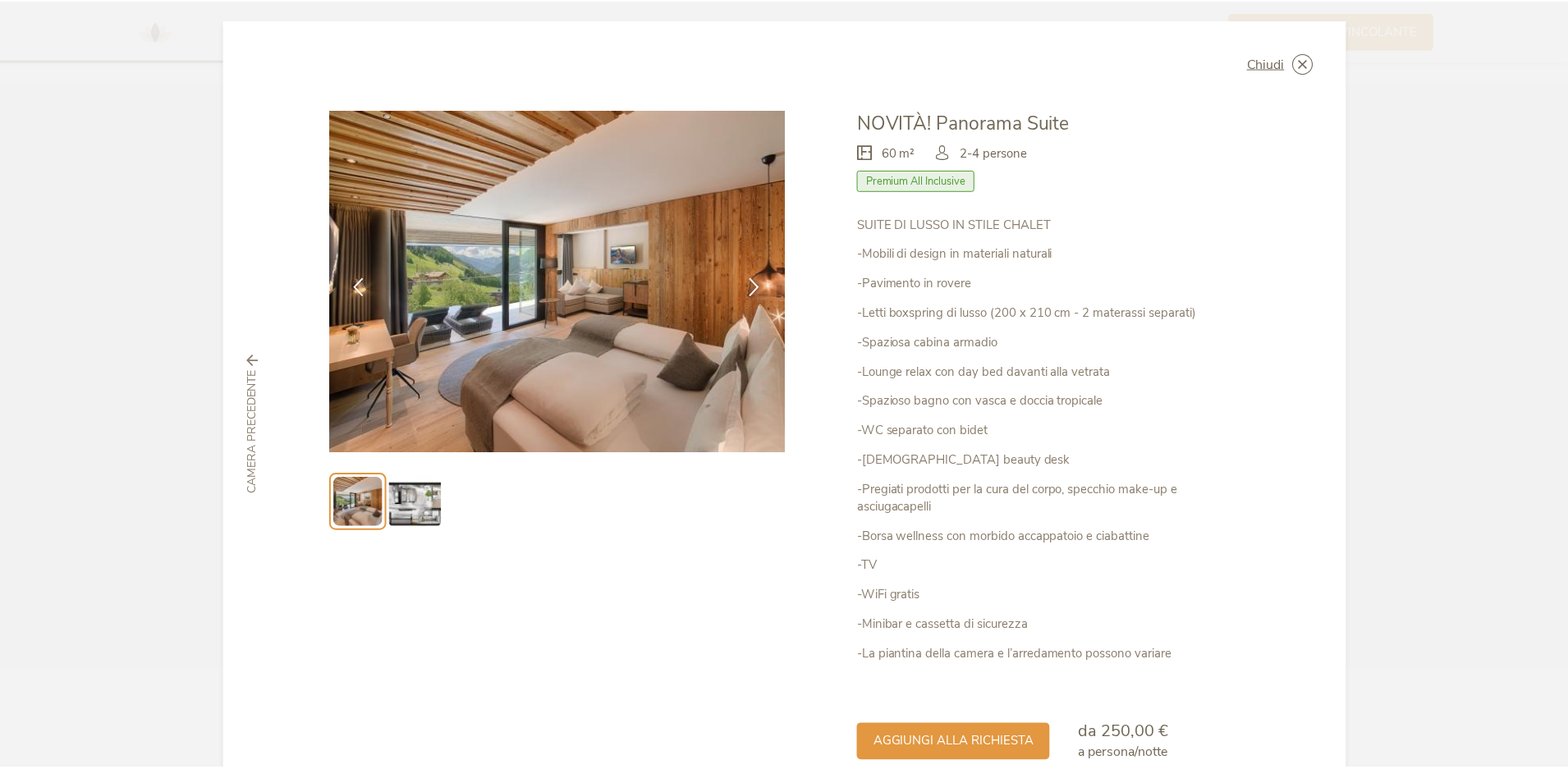
scroll to position [0, 0]
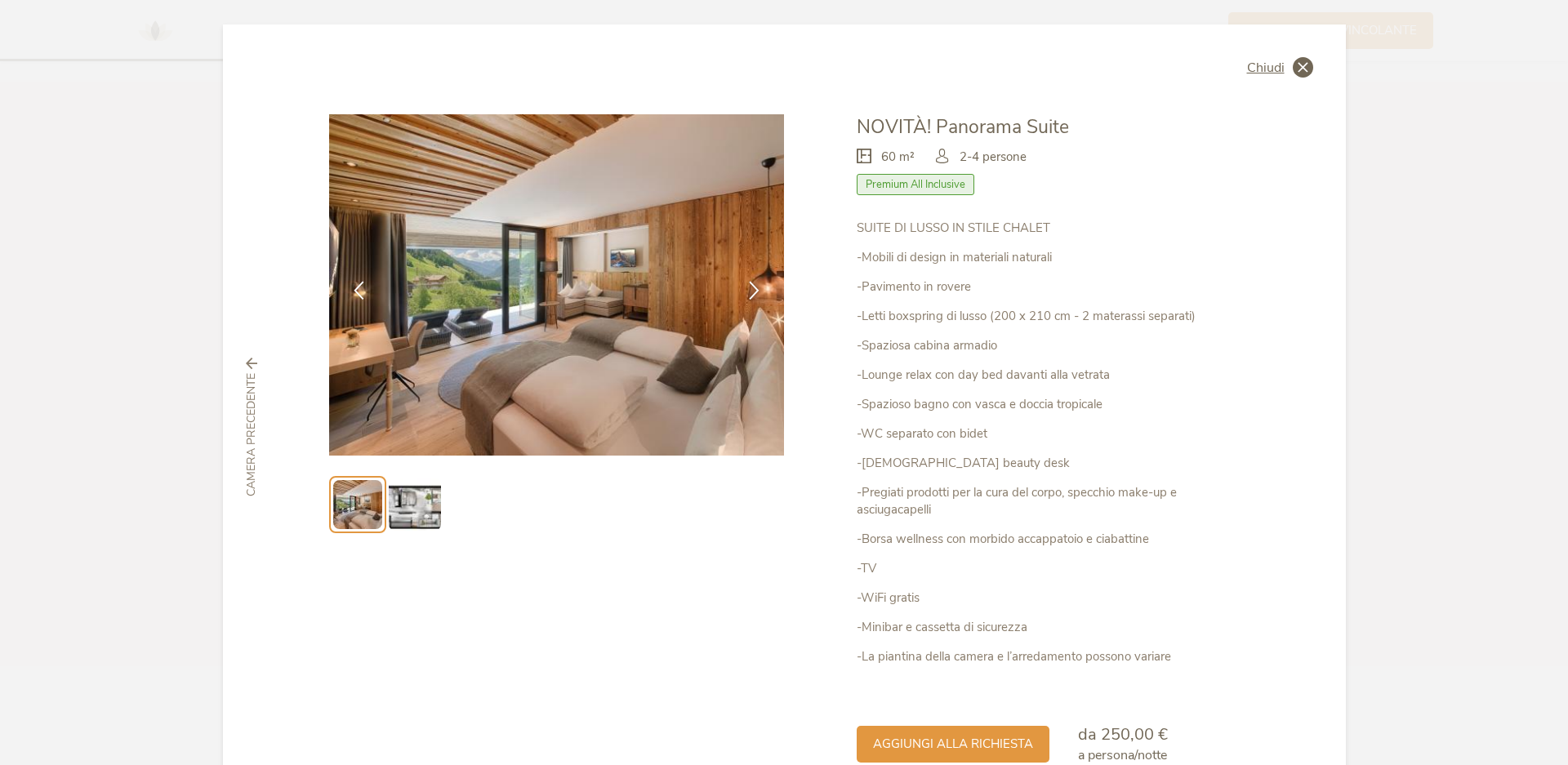
click at [1278, 68] on span "Chiudi" at bounding box center [1265, 68] width 38 height 13
